Goal: Task Accomplishment & Management: Complete application form

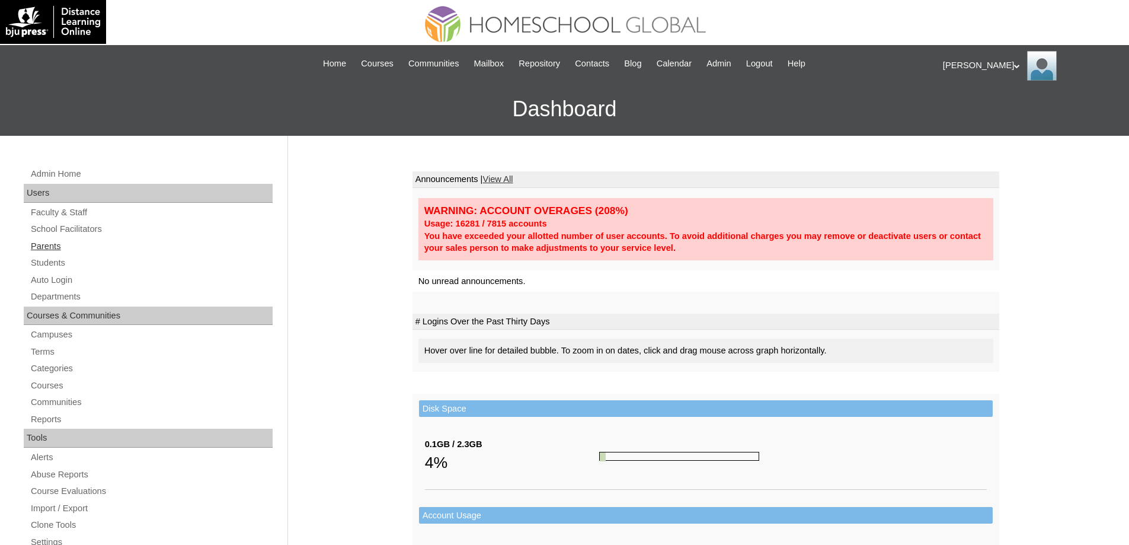
click at [48, 247] on link "Parents" at bounding box center [151, 246] width 243 height 15
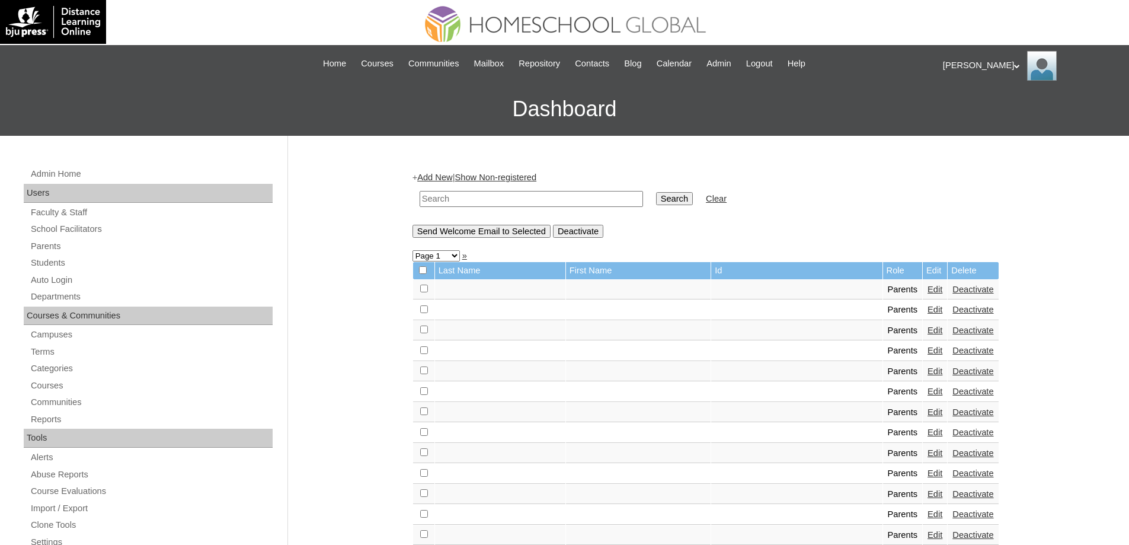
drag, startPoint x: 491, startPoint y: 197, endPoint x: 500, endPoint y: 198, distance: 8.4
click at [494, 197] on input "text" at bounding box center [531, 199] width 223 height 16
paste input "MHP0130-TECHPH2025"
type input "MHP0130-TECHPH2025"
click at [693, 210] on td "Search" at bounding box center [674, 199] width 49 height 28
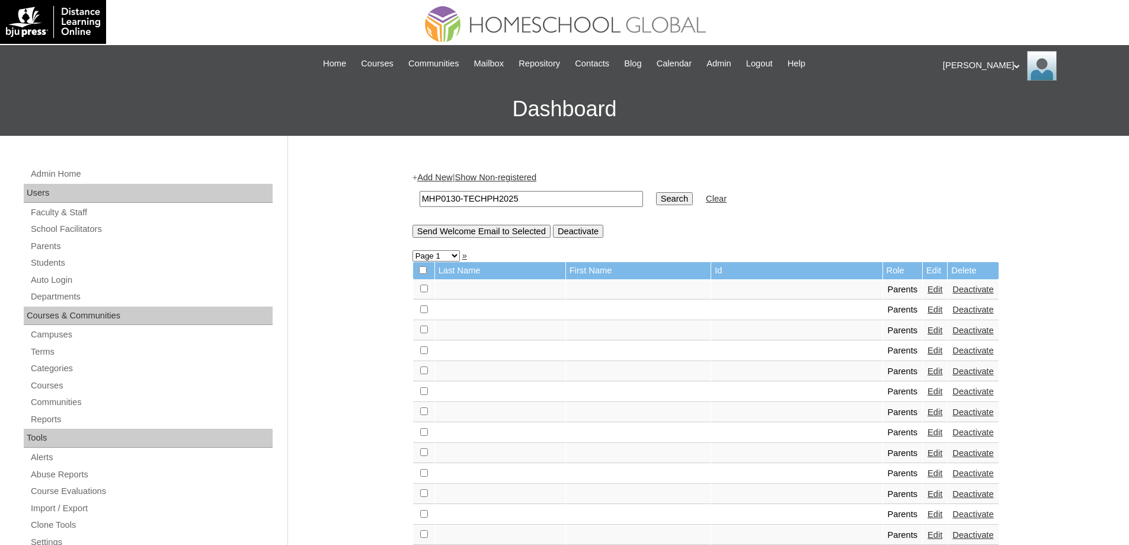
click at [687, 203] on input "Search" at bounding box center [674, 198] width 37 height 13
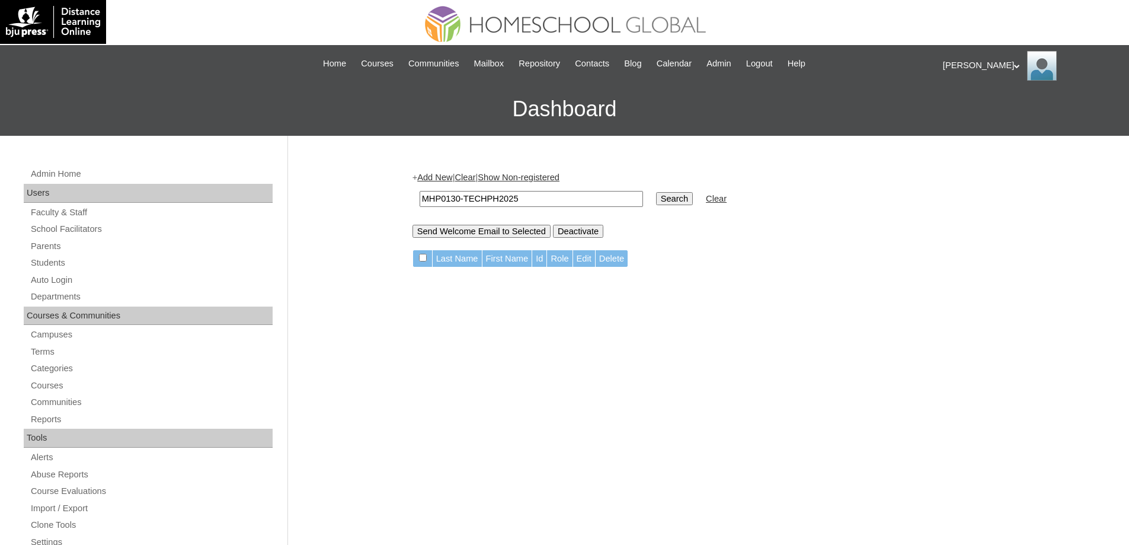
click at [444, 178] on link "Add New" at bounding box center [434, 176] width 35 height 9
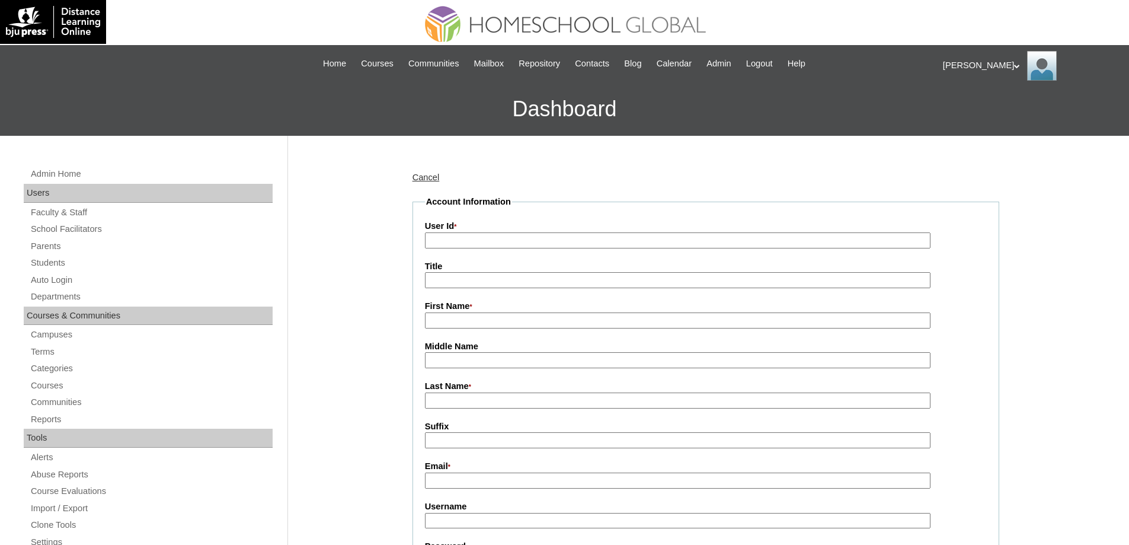
click at [445, 243] on input "User Id *" at bounding box center [677, 240] width 505 height 16
paste input "MHP0130-TECHPH2025"
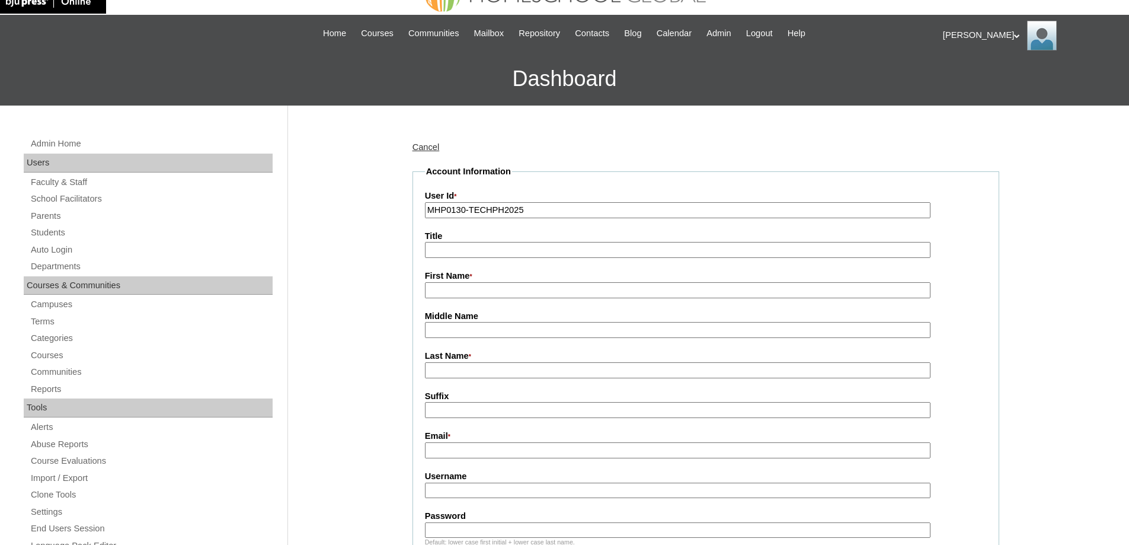
scroll to position [178, 0]
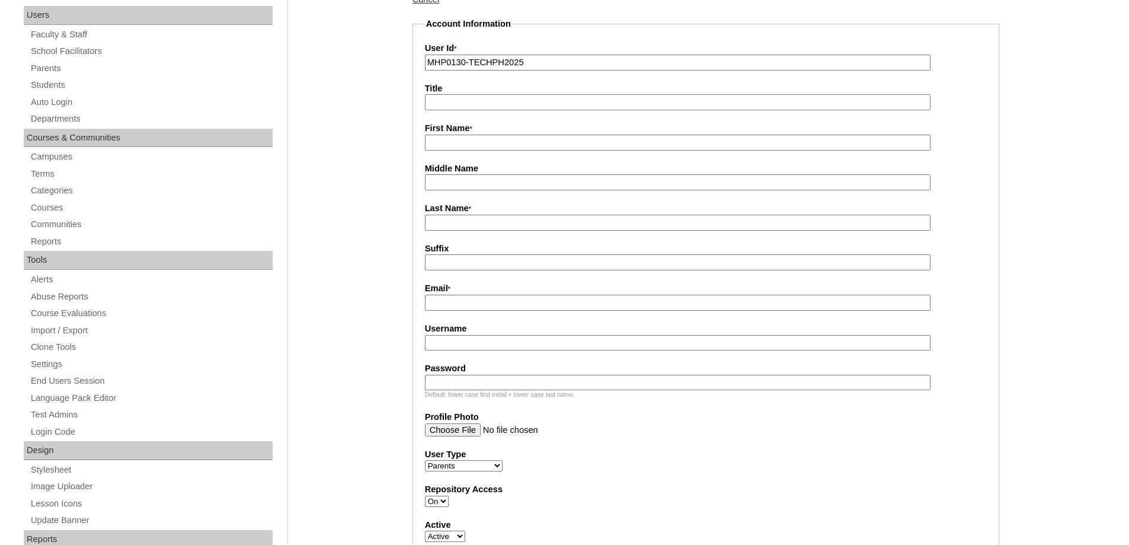
type input "MHP0130-TECHPH2025"
click at [446, 142] on input "First Name *" at bounding box center [677, 143] width 505 height 16
